Goal: Find specific page/section: Find specific page/section

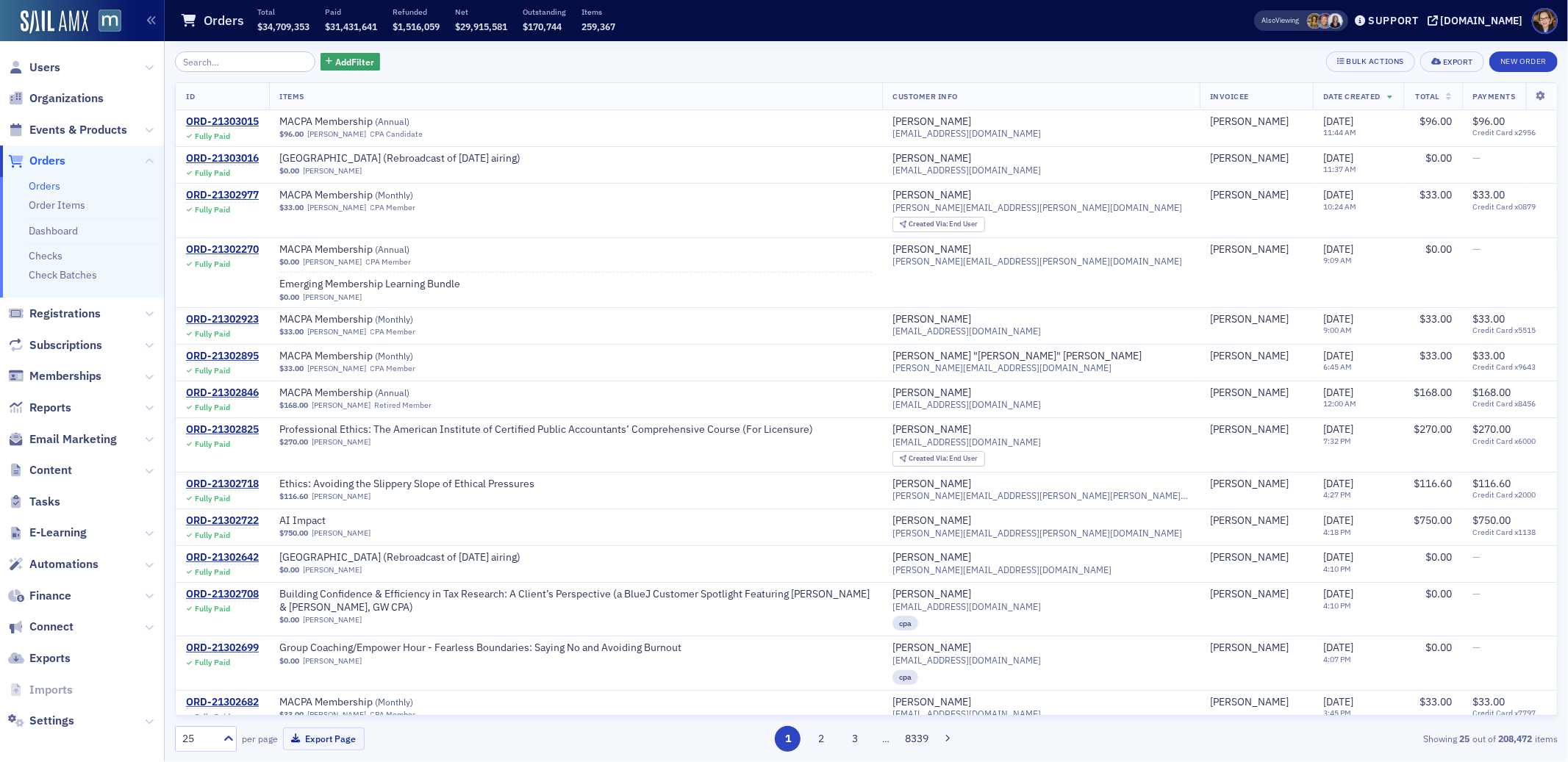
click at [54, 156] on span "Orders" at bounding box center [47, 160] width 36 height 16
